Goal: Navigation & Orientation: Find specific page/section

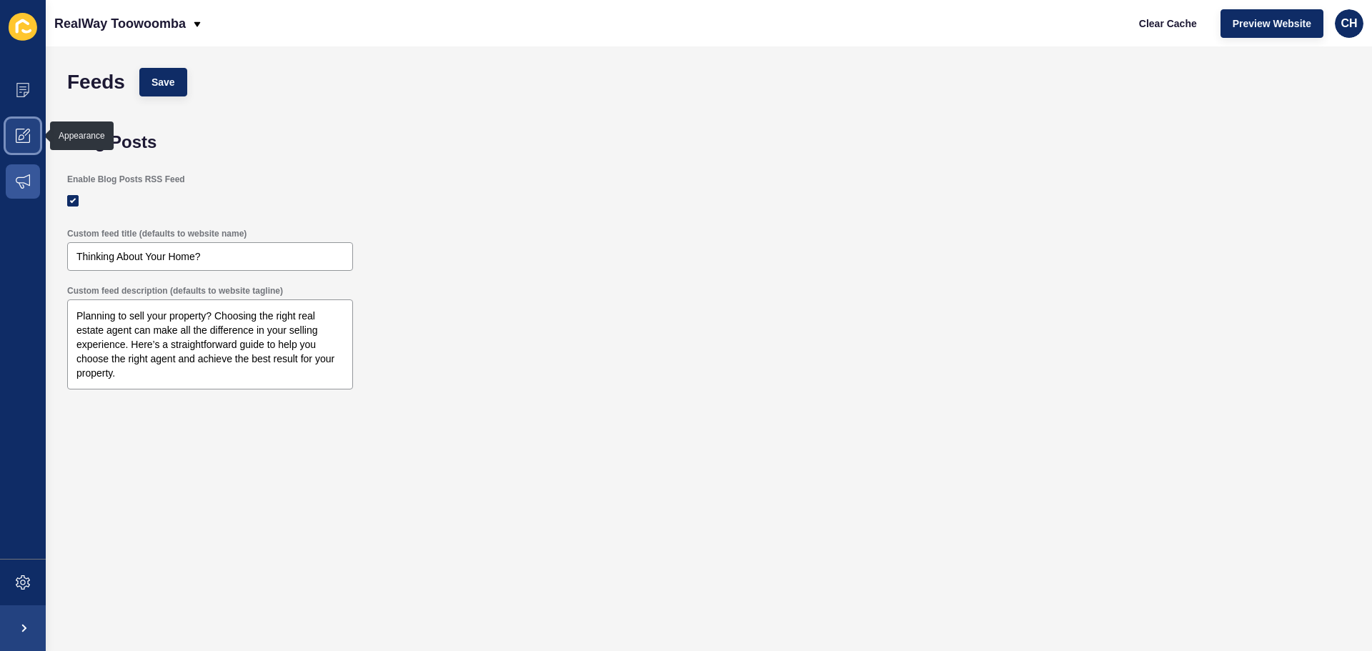
click at [28, 129] on icon at bounding box center [23, 136] width 14 height 14
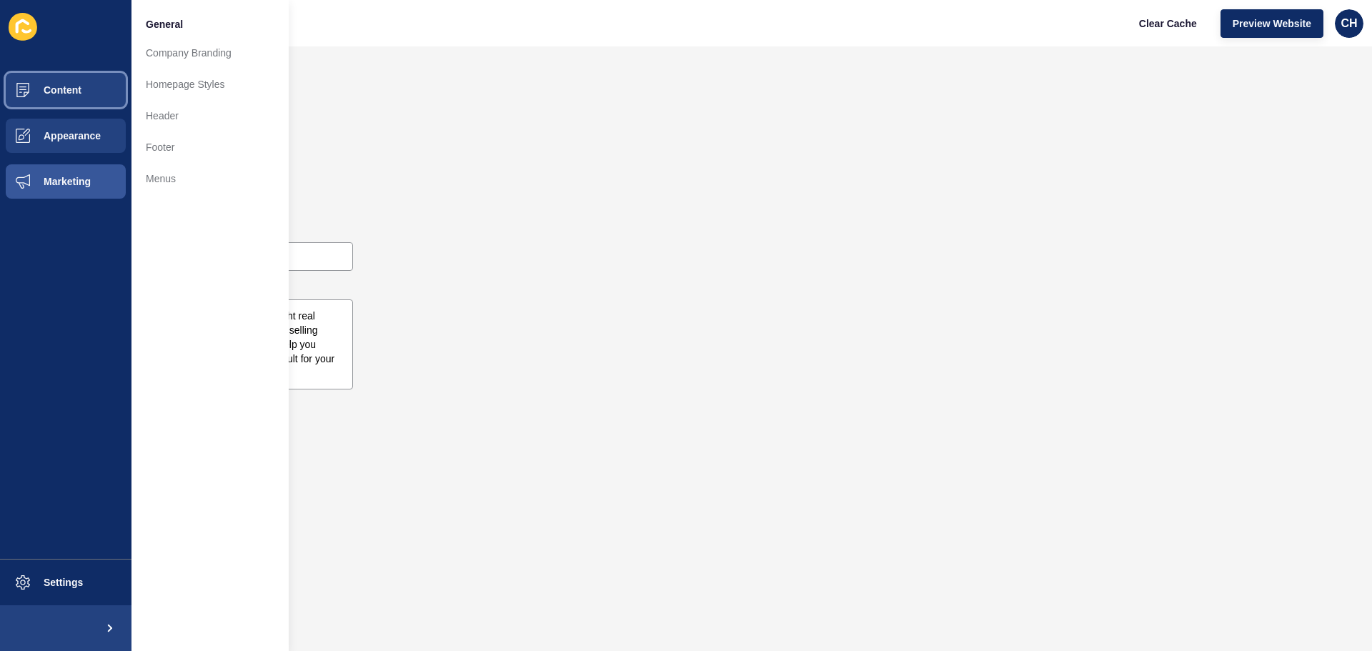
click at [84, 91] on button "Content" at bounding box center [65, 90] width 131 height 46
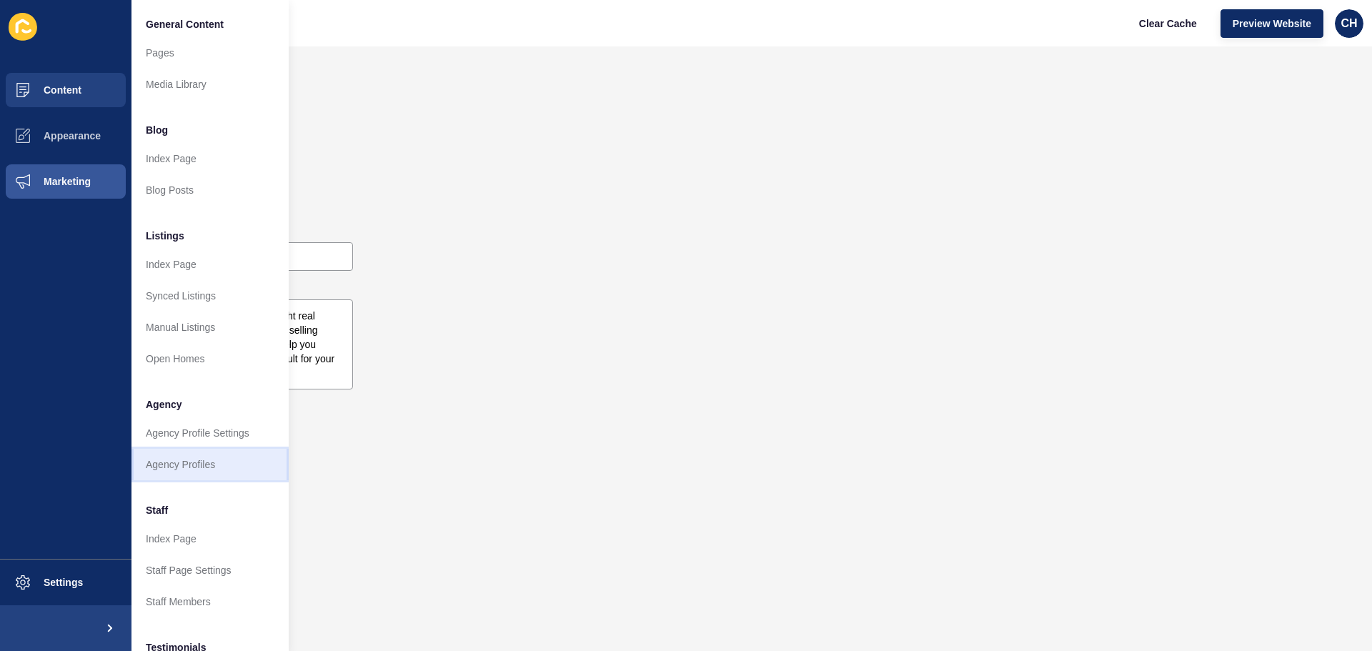
click at [162, 466] on link "Agency Profiles" at bounding box center [209, 464] width 157 height 31
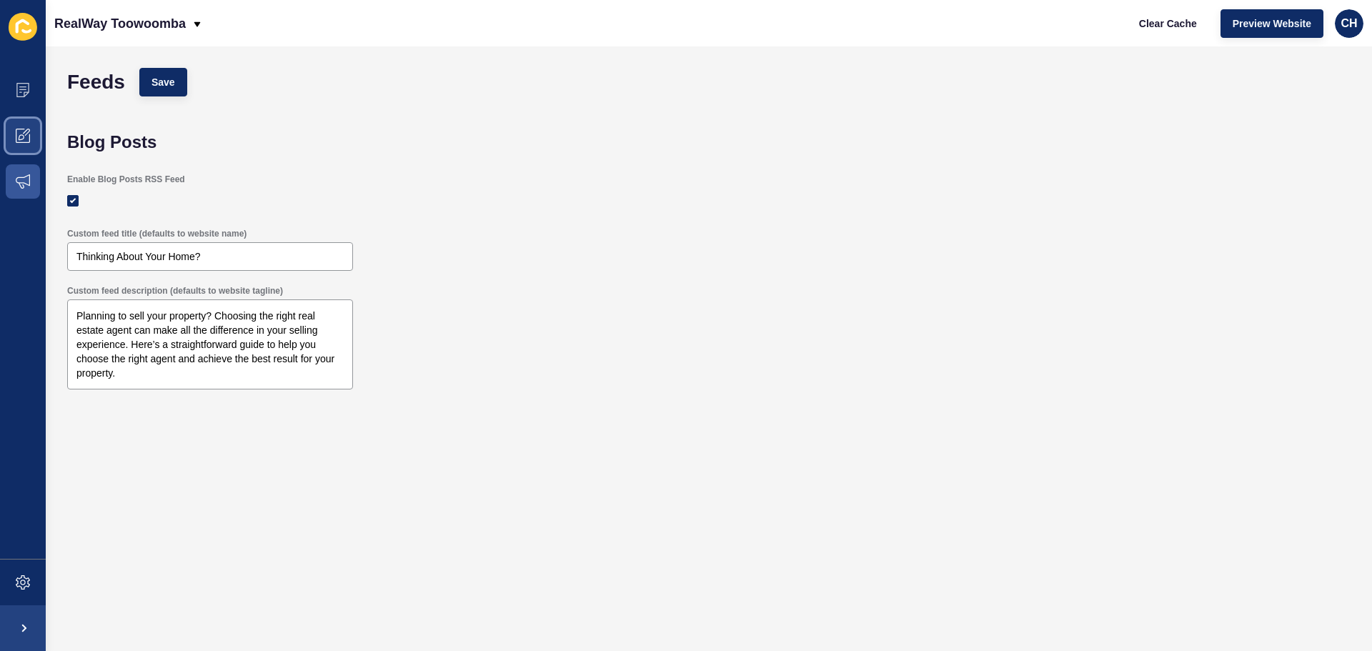
click at [22, 134] on icon at bounding box center [23, 136] width 14 height 14
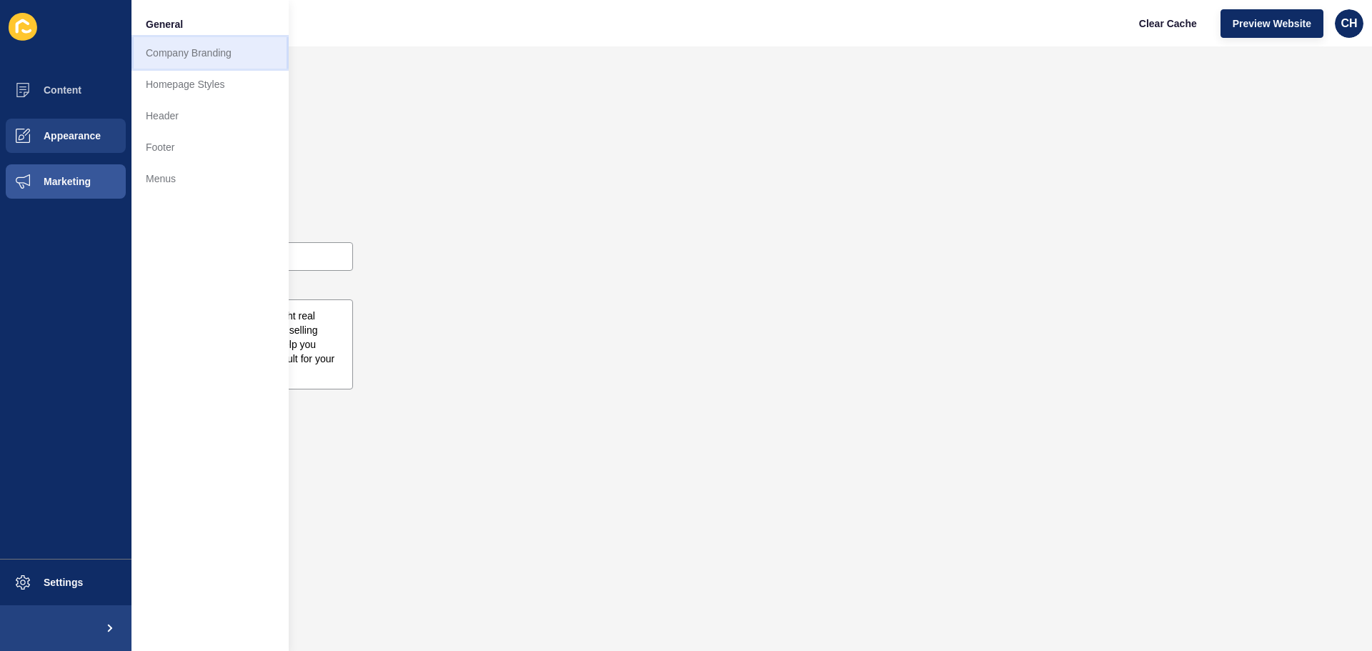
click at [162, 51] on link "Company Branding" at bounding box center [209, 52] width 157 height 31
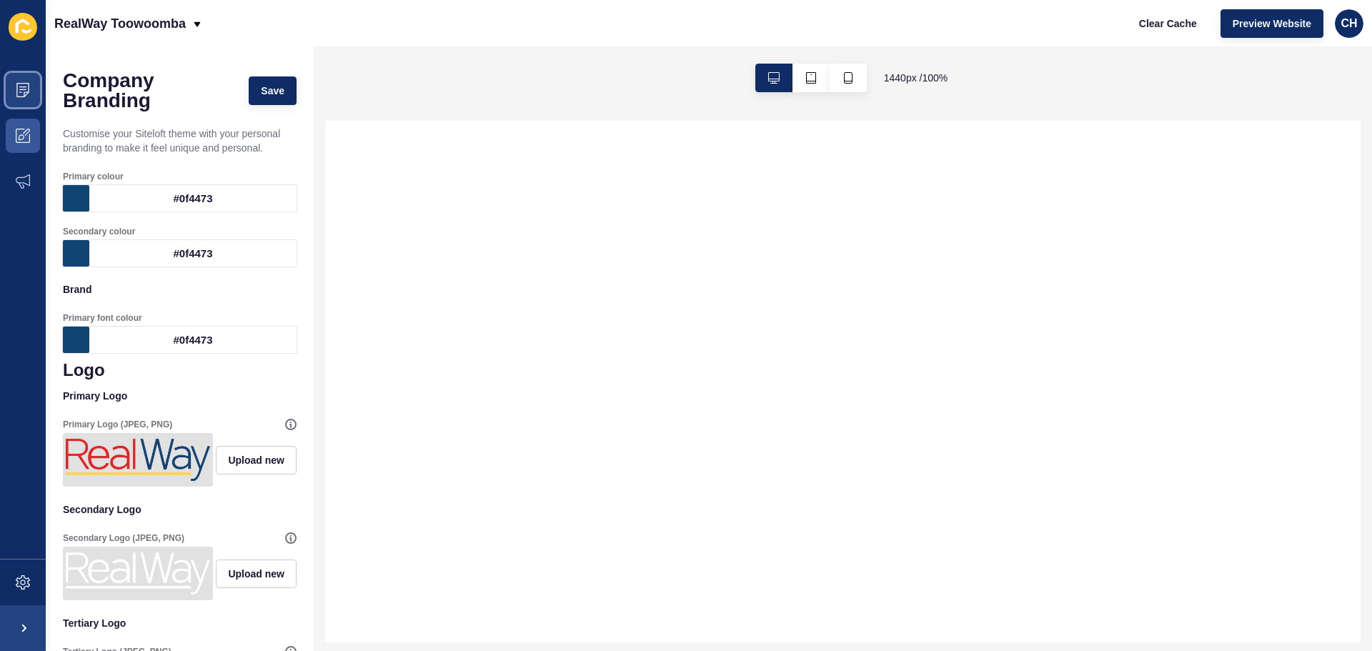
click at [20, 91] on icon at bounding box center [23, 90] width 14 height 14
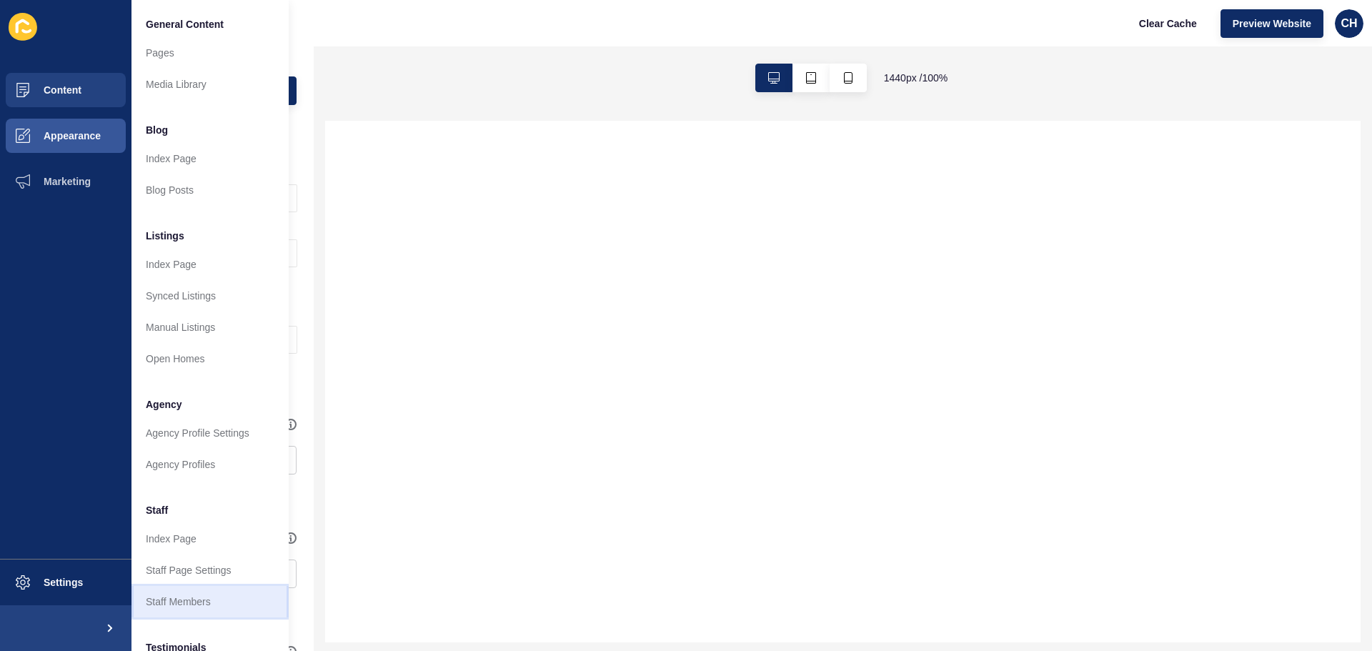
click at [175, 599] on link "Staff Members" at bounding box center [209, 601] width 157 height 31
